Goal: Task Accomplishment & Management: Use online tool/utility

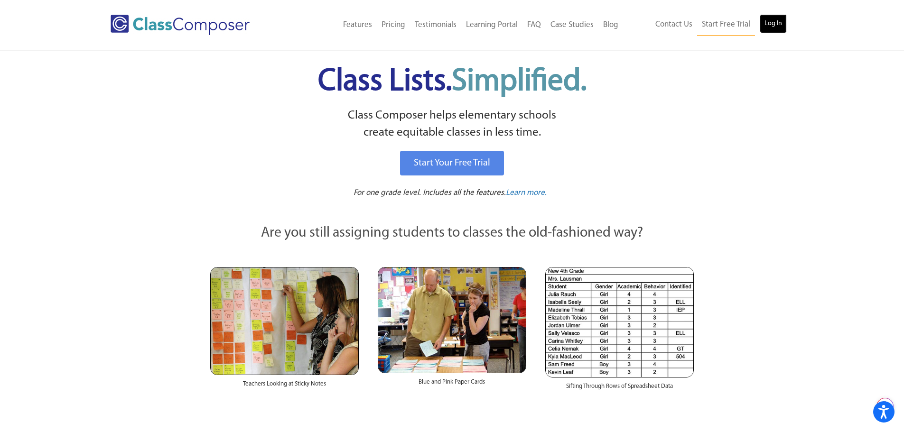
click at [773, 18] on link "Log In" at bounding box center [773, 23] width 27 height 19
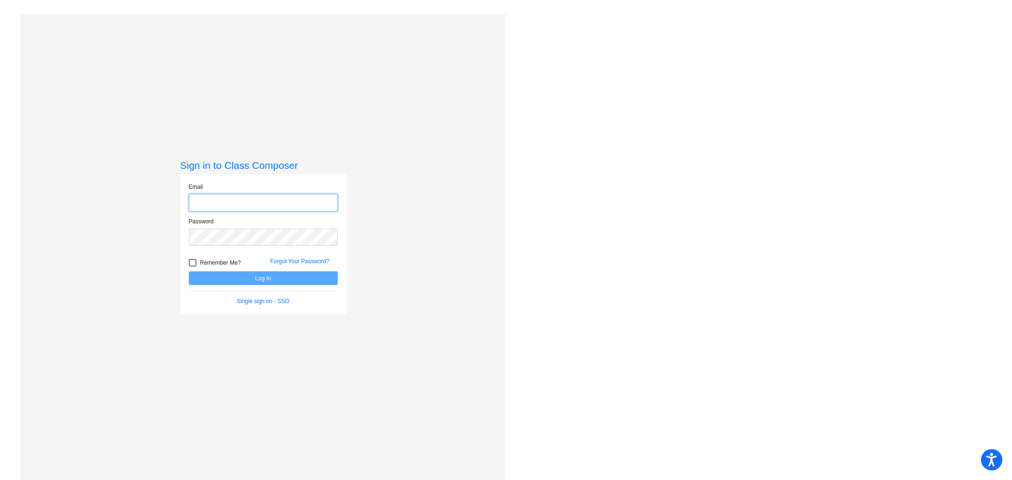
type input "dkennaugh@qcusd.org"
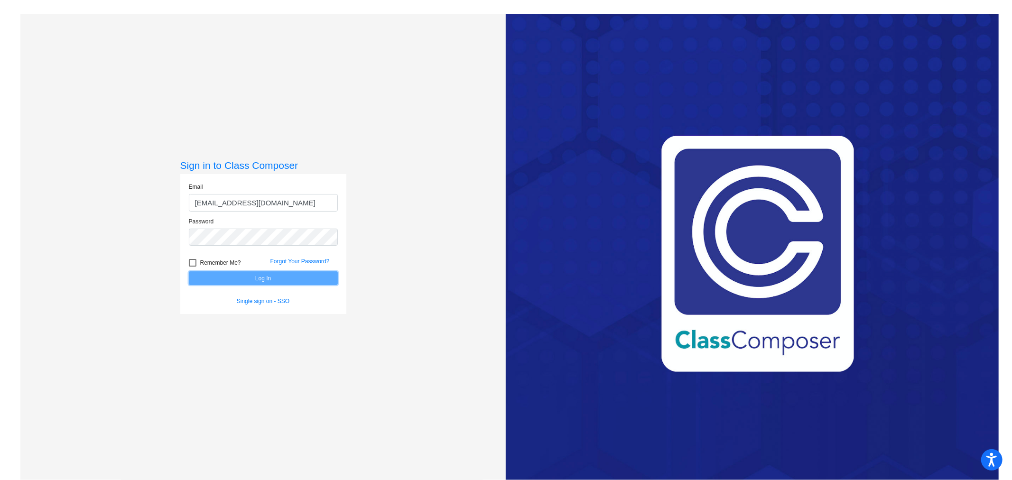
click at [227, 277] on button "Log In" at bounding box center [263, 278] width 149 height 14
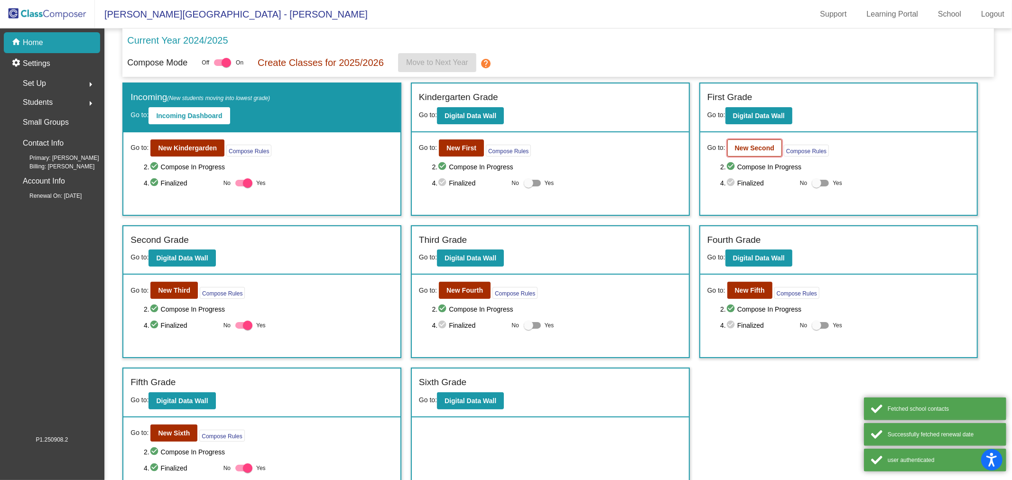
click at [752, 146] on b "New Second" at bounding box center [754, 148] width 39 height 8
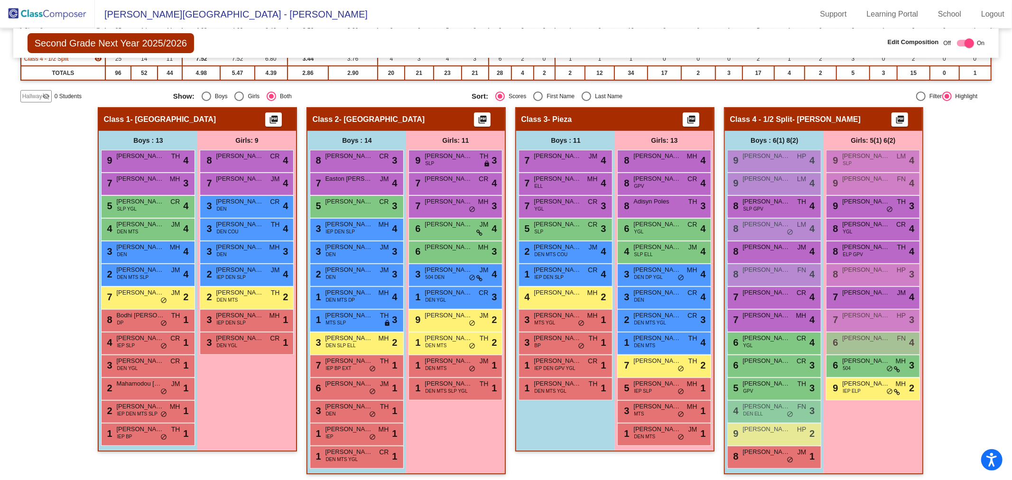
scroll to position [159, 0]
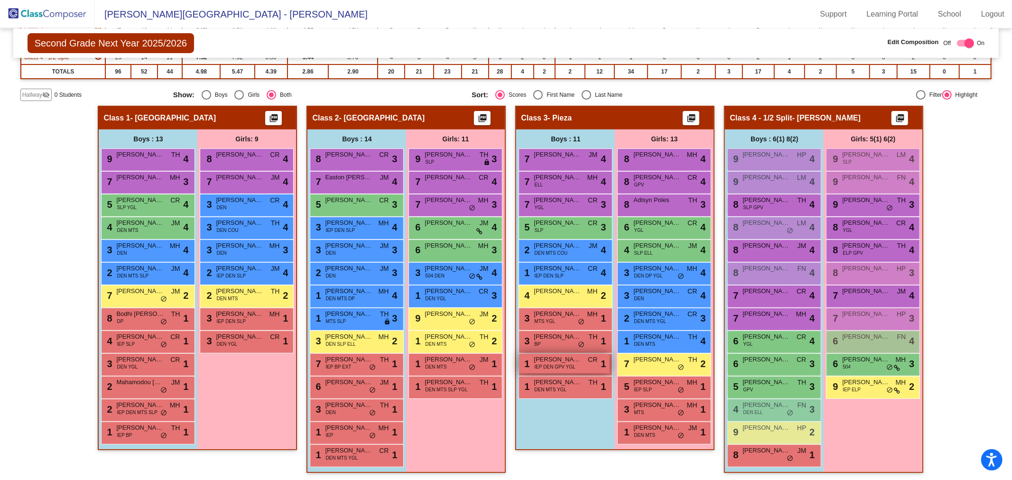
click at [577, 360] on span "Nicholas Ramirez" at bounding box center [557, 359] width 47 height 9
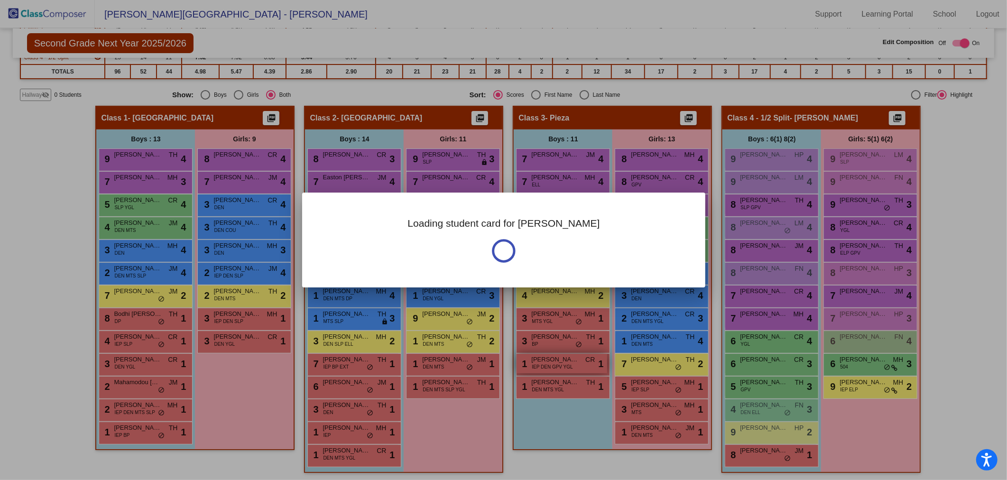
click at [577, 360] on div at bounding box center [503, 240] width 1007 height 480
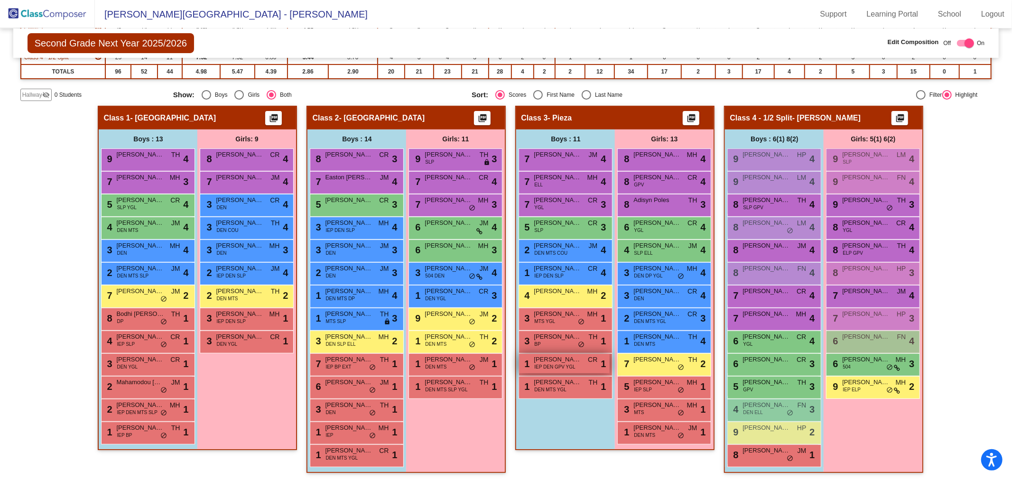
click at [577, 360] on span "Nicholas Ramirez" at bounding box center [557, 359] width 47 height 9
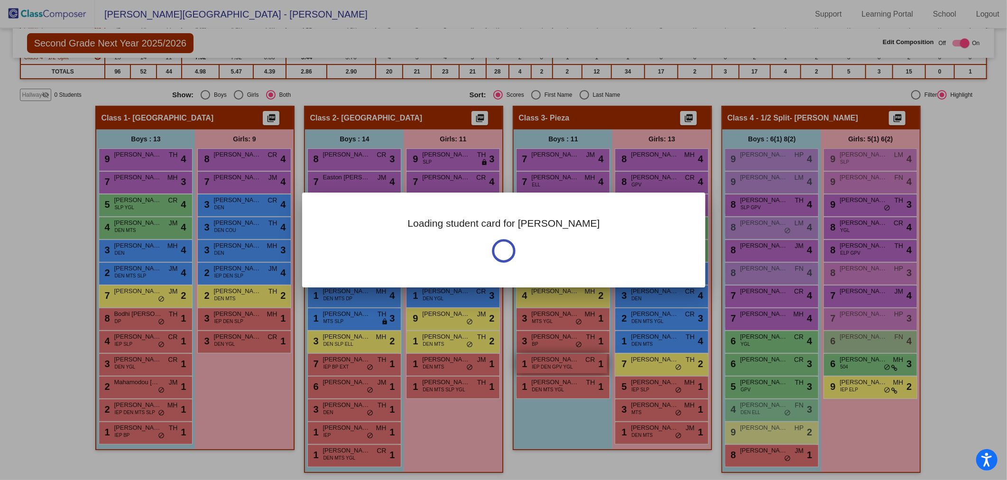
click at [577, 360] on div at bounding box center [503, 240] width 1007 height 480
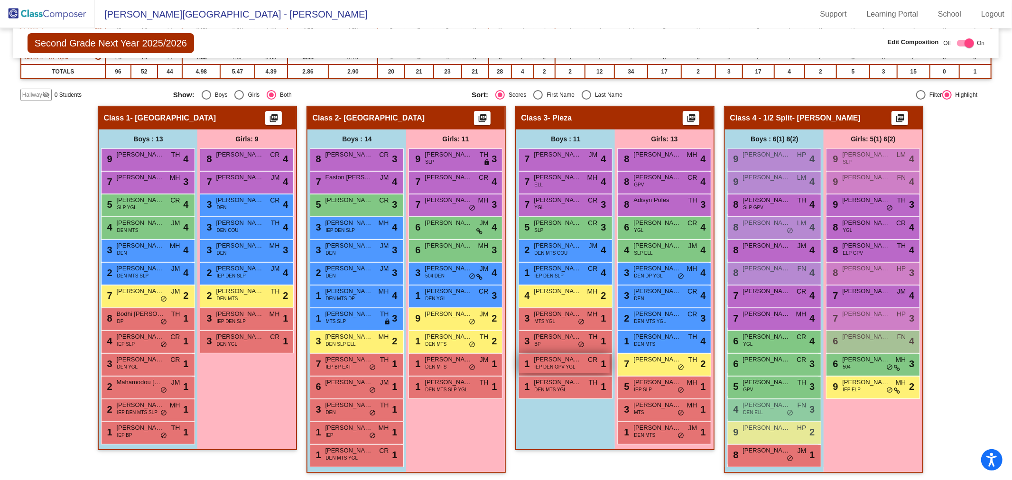
click at [577, 360] on span "Nicholas Ramirez" at bounding box center [557, 359] width 47 height 9
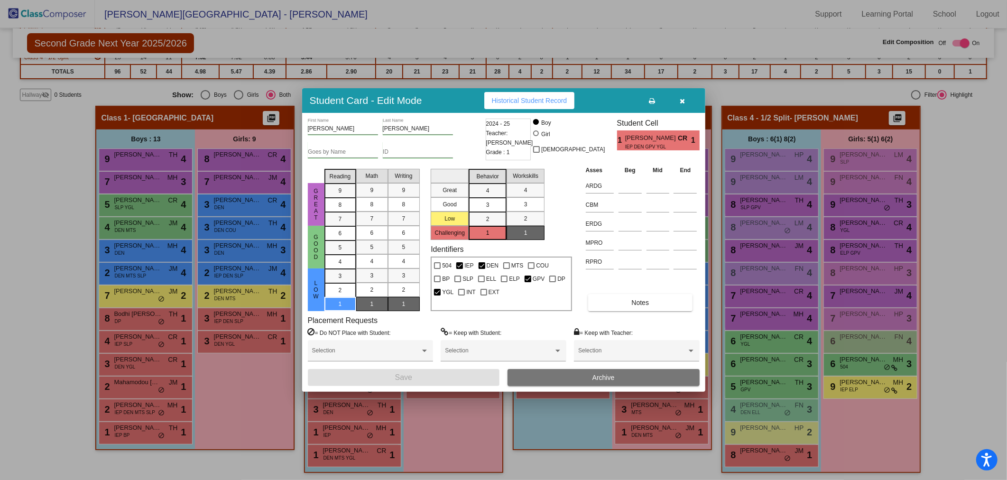
click at [684, 102] on icon "button" at bounding box center [682, 101] width 5 height 7
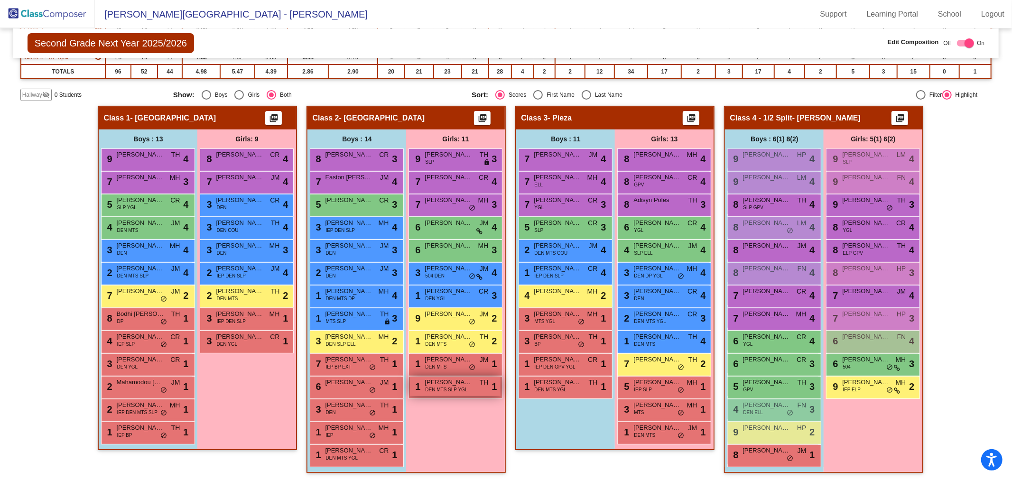
click at [455, 390] on span "DEN MTS SLP YGL" at bounding box center [446, 389] width 42 height 7
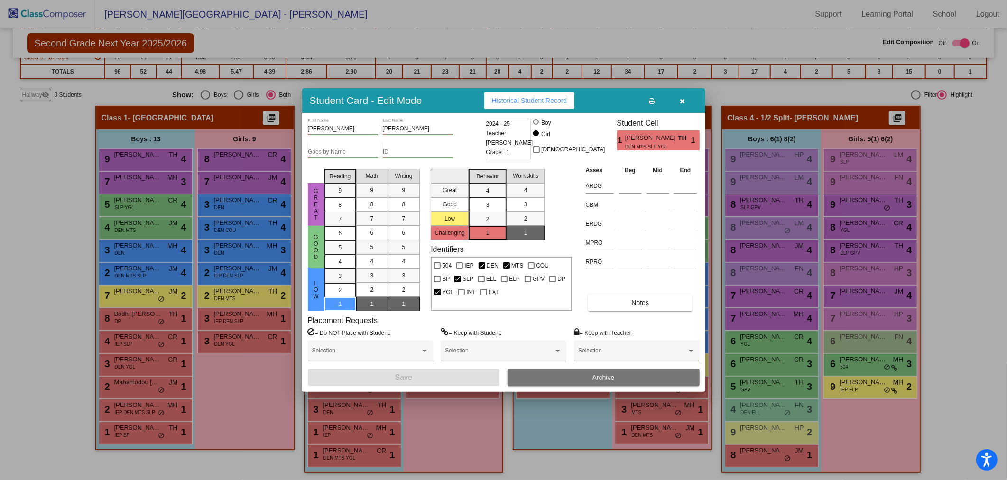
click at [684, 101] on icon "button" at bounding box center [682, 101] width 5 height 7
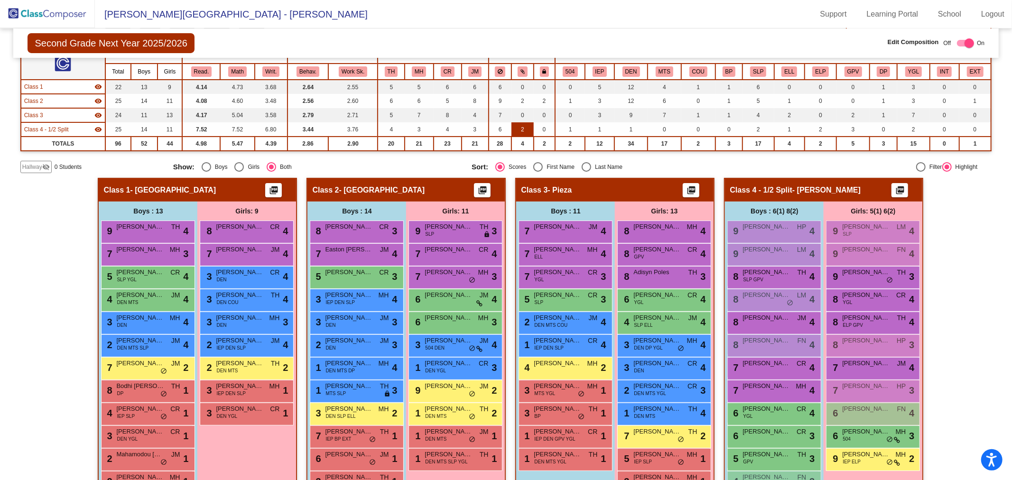
scroll to position [0, 0]
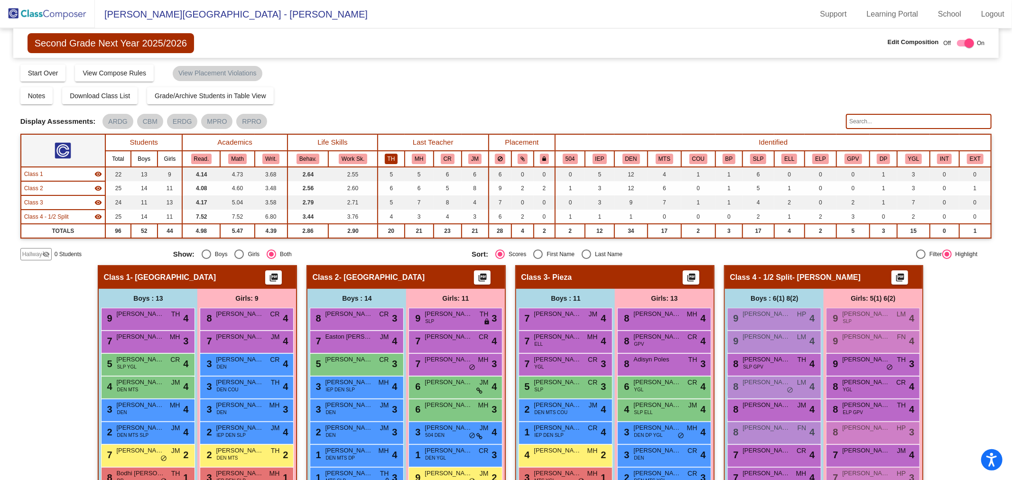
click at [391, 160] on button "TH" at bounding box center [391, 159] width 13 height 10
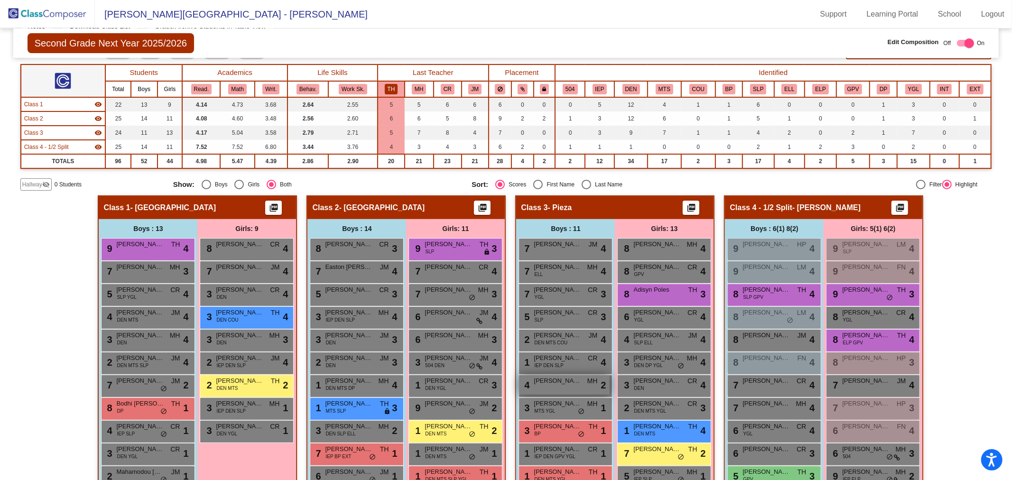
scroll to position [53, 0]
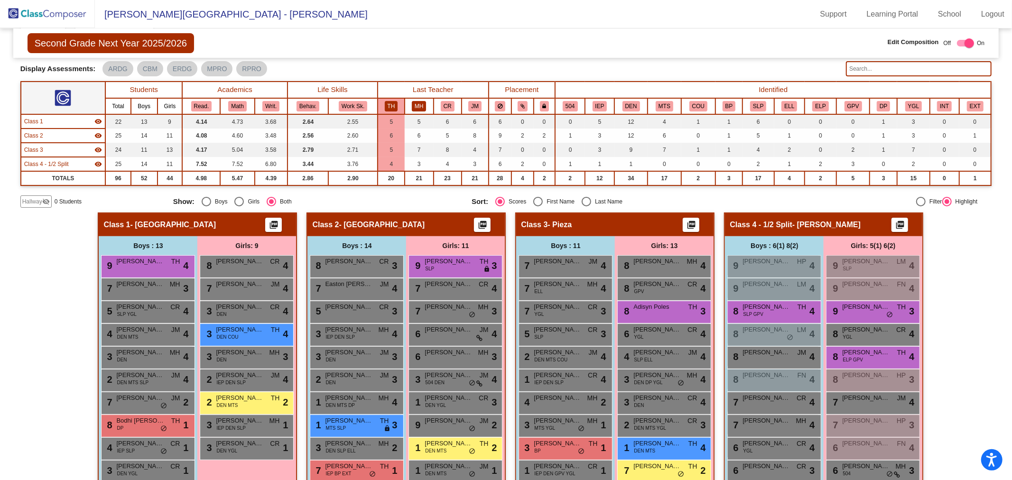
click at [415, 103] on button "MH" at bounding box center [419, 106] width 14 height 10
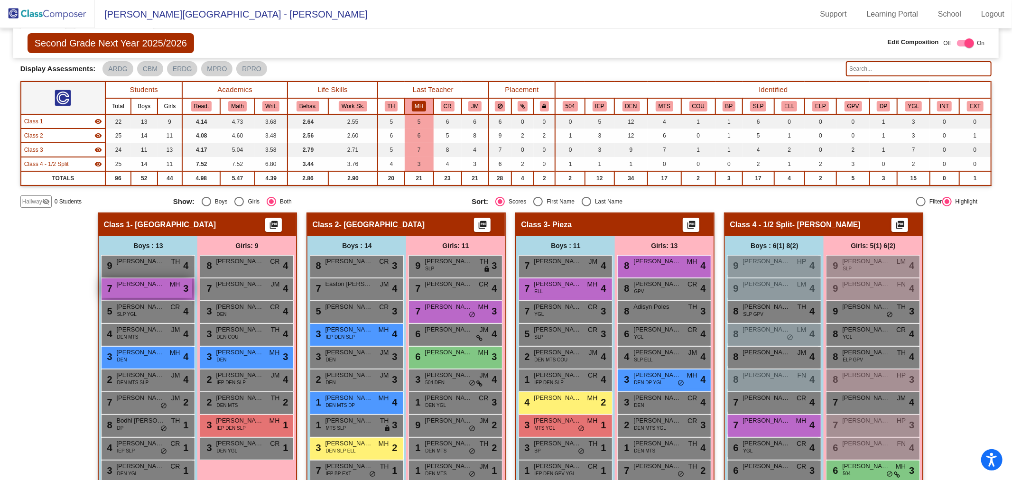
click at [163, 286] on div "7 Cameron Price MH lock do_not_disturb_alt 3" at bounding box center [147, 288] width 91 height 19
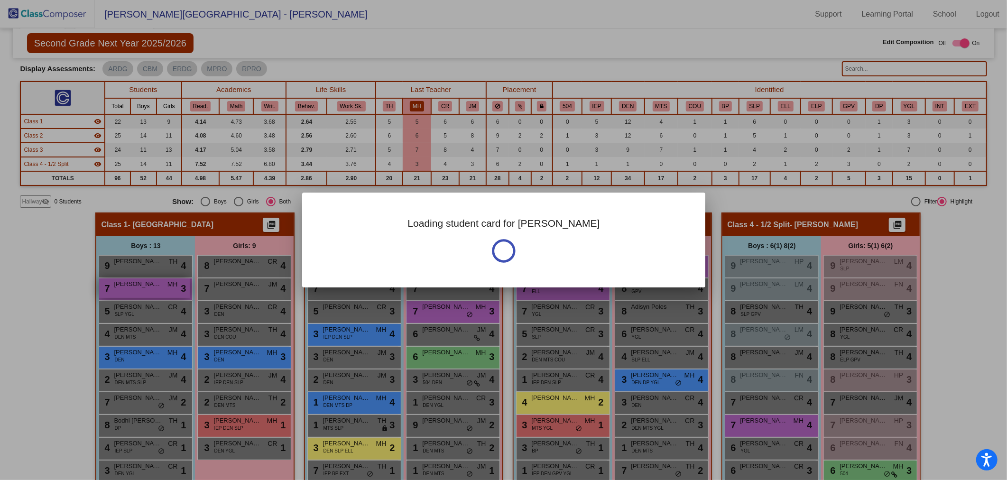
click at [163, 286] on div at bounding box center [503, 240] width 1007 height 480
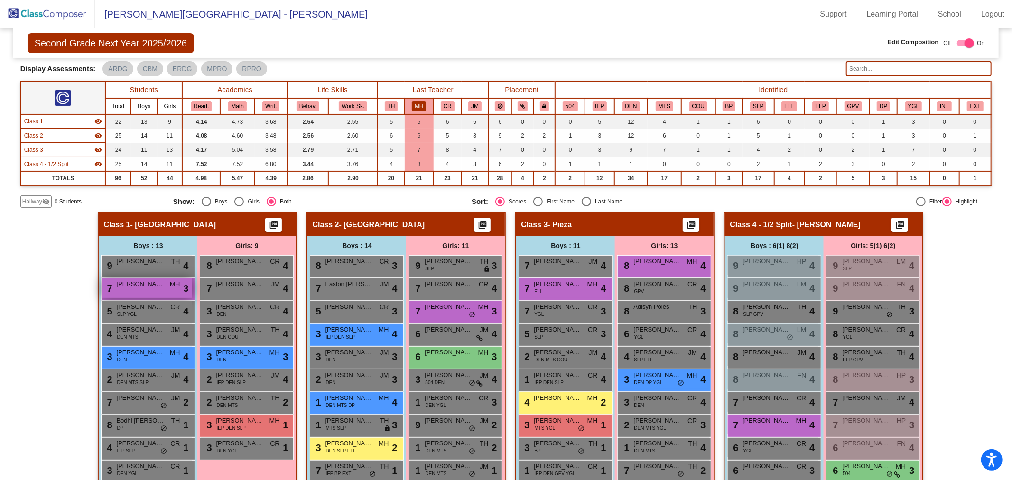
click at [163, 286] on div "7 Cameron Price MH lock do_not_disturb_alt 3" at bounding box center [147, 288] width 91 height 19
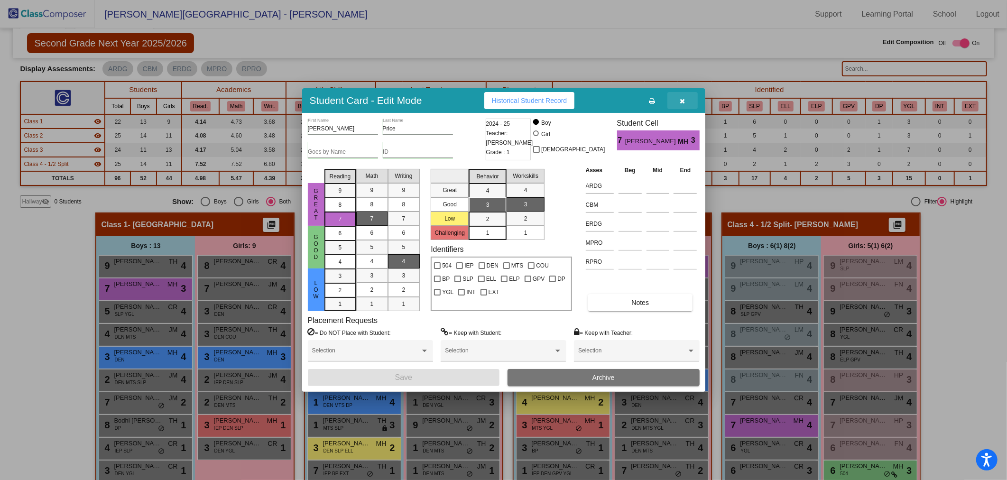
click at [681, 105] on button "button" at bounding box center [683, 100] width 30 height 17
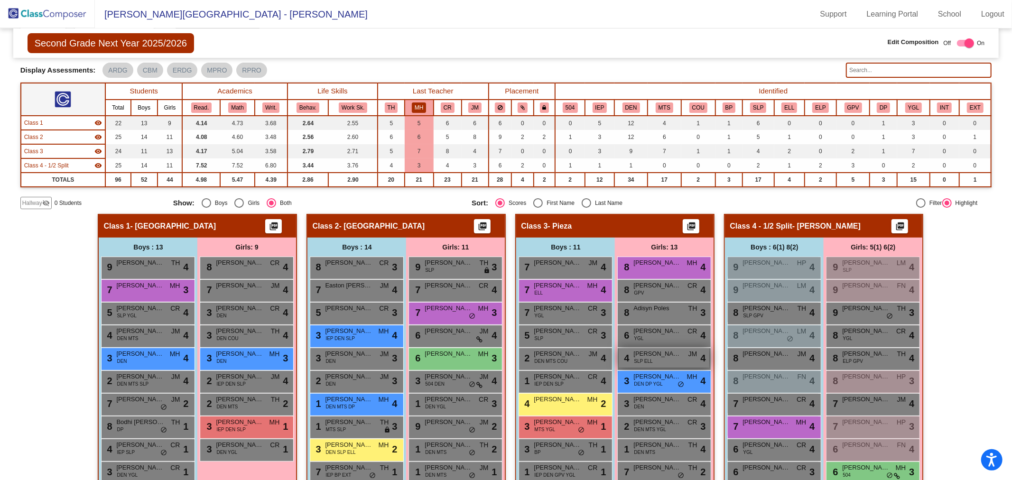
scroll to position [0, 0]
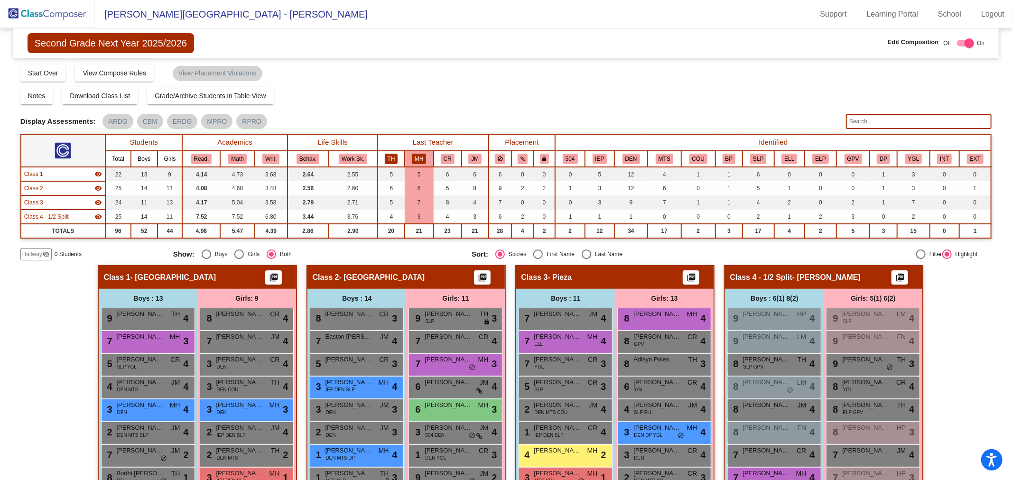
click at [391, 159] on button "TH" at bounding box center [391, 159] width 13 height 10
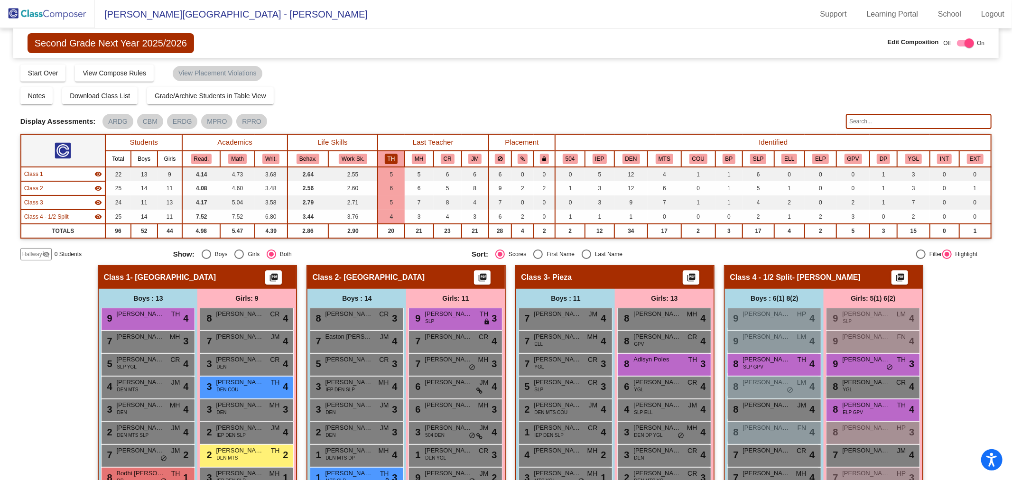
click at [513, 91] on div "Notes Download Class List Import Students Grade/Archive Students in Table View …" at bounding box center [506, 95] width 972 height 17
click at [70, 18] on img at bounding box center [47, 14] width 95 height 28
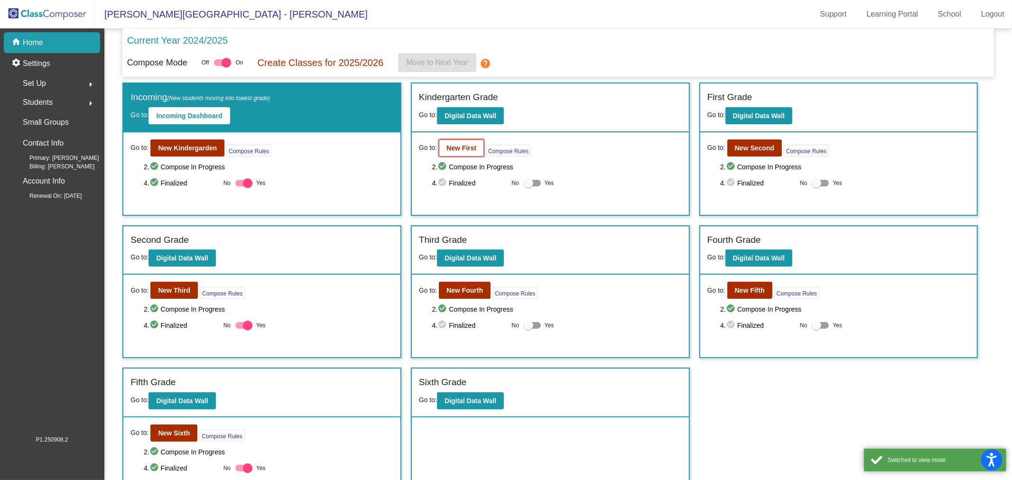
click at [459, 150] on b "New First" at bounding box center [461, 148] width 30 height 8
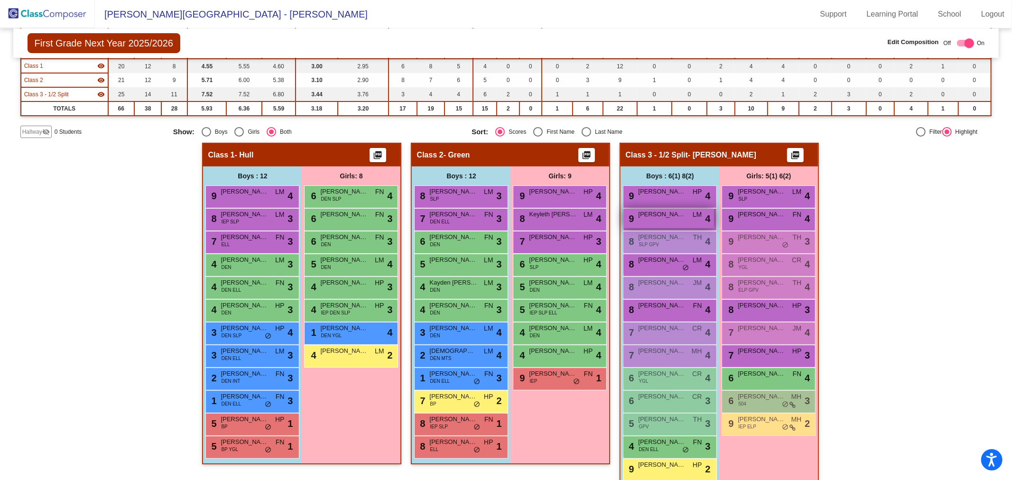
scroll to position [145, 0]
